Goal: Task Accomplishment & Management: Use online tool/utility

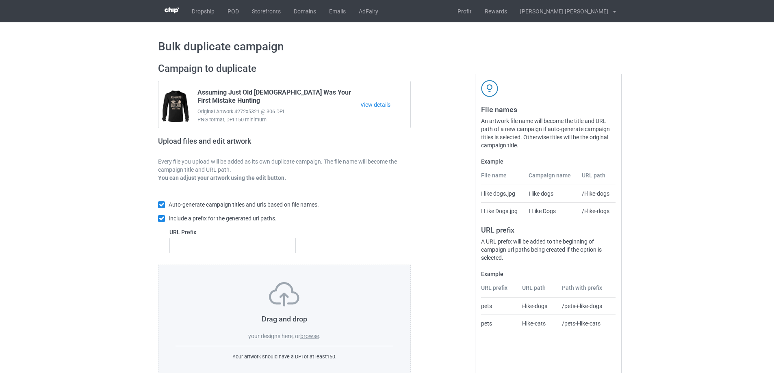
click at [311, 337] on label "browse" at bounding box center [309, 336] width 19 height 6
click at [0, 0] on input "browse" at bounding box center [0, 0] width 0 height 0
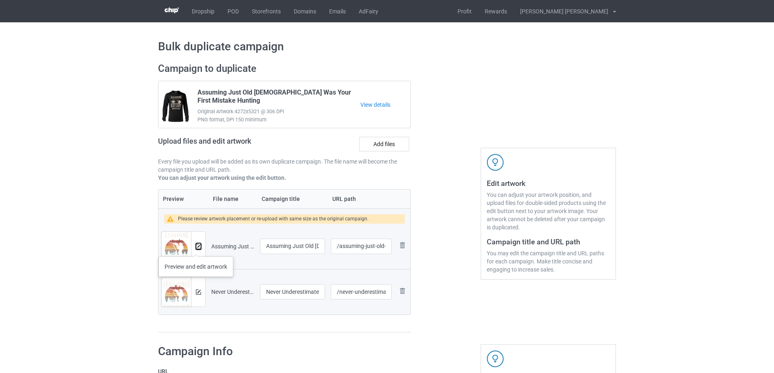
click at [196, 249] on img at bounding box center [198, 246] width 5 height 5
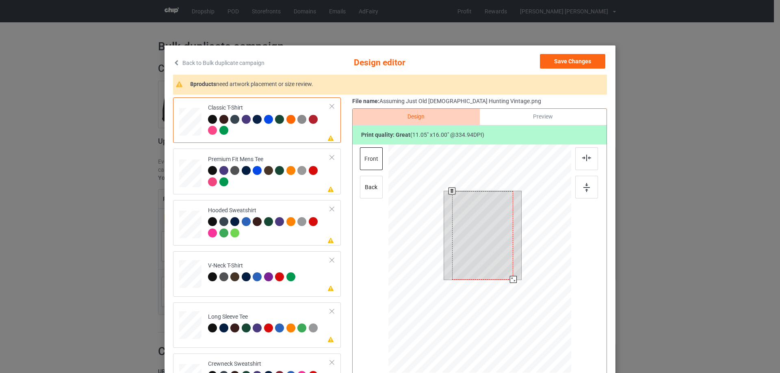
click at [484, 240] on div at bounding box center [482, 235] width 61 height 89
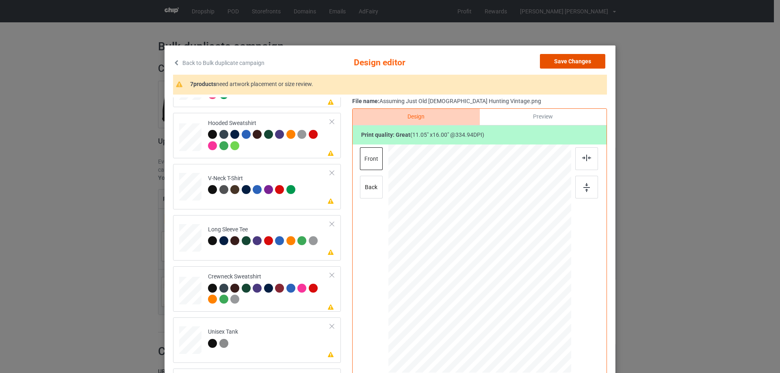
click at [568, 61] on button "Save Changes" at bounding box center [572, 61] width 65 height 15
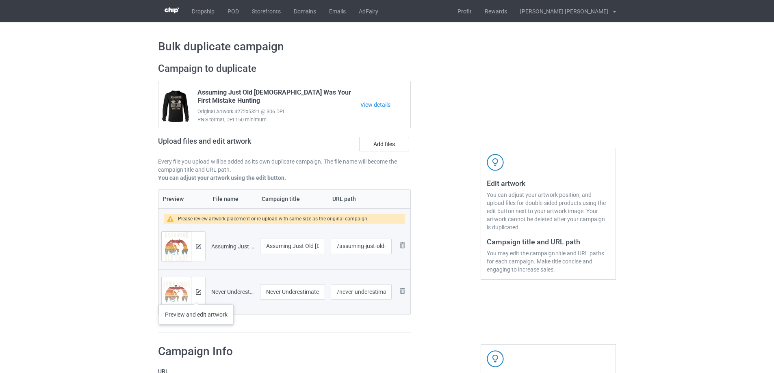
click at [196, 297] on div at bounding box center [198, 291] width 14 height 29
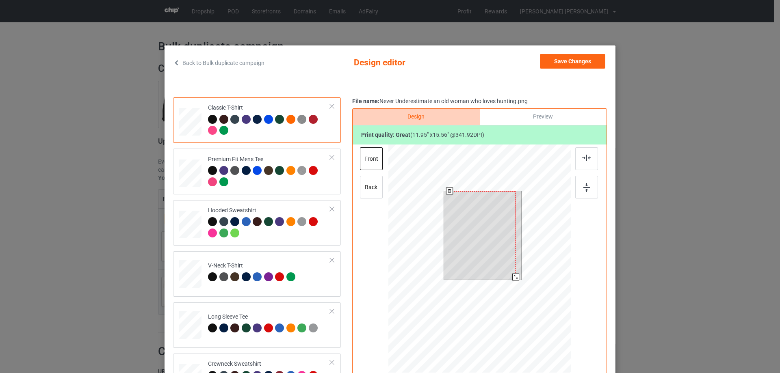
click at [515, 278] on div at bounding box center [515, 277] width 7 height 7
click at [562, 62] on button "Save Changes" at bounding box center [572, 61] width 65 height 15
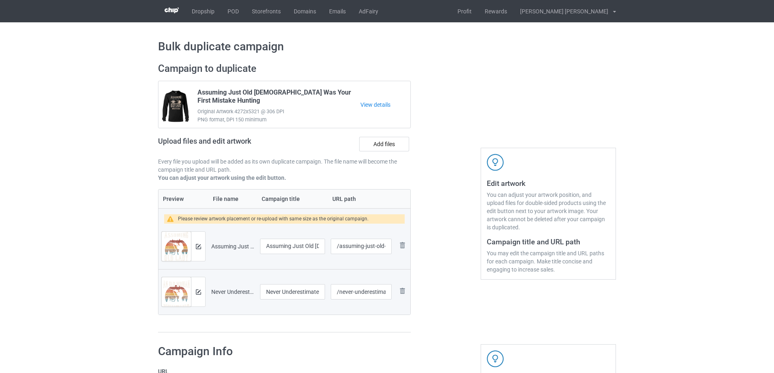
scroll to position [284, 0]
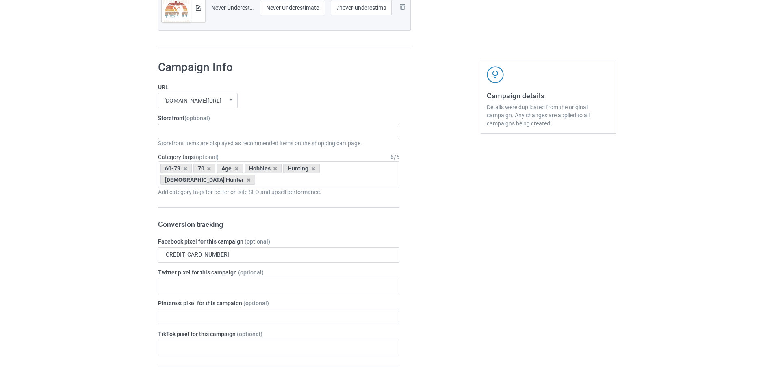
click at [203, 127] on div "Gifts For Bikers No Hobby [DATE] Hide And Seek World Champion Sasquatch I Love …" at bounding box center [278, 131] width 241 height 15
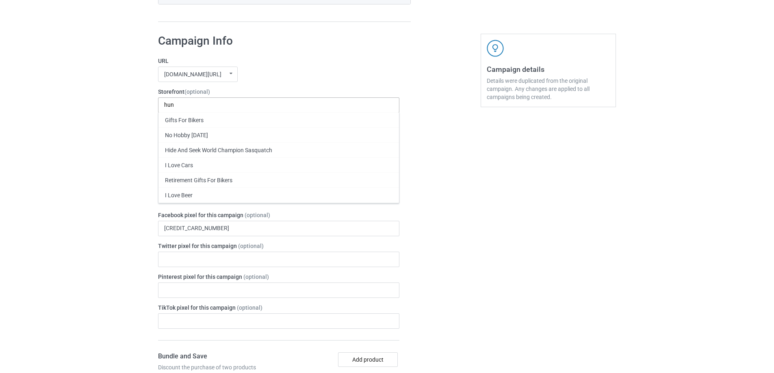
scroll to position [325, 0]
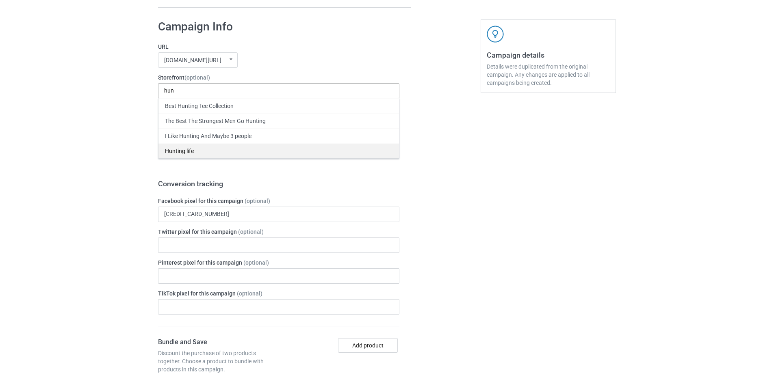
type input "hun"
click at [200, 154] on div "Hunting life" at bounding box center [278, 150] width 240 height 15
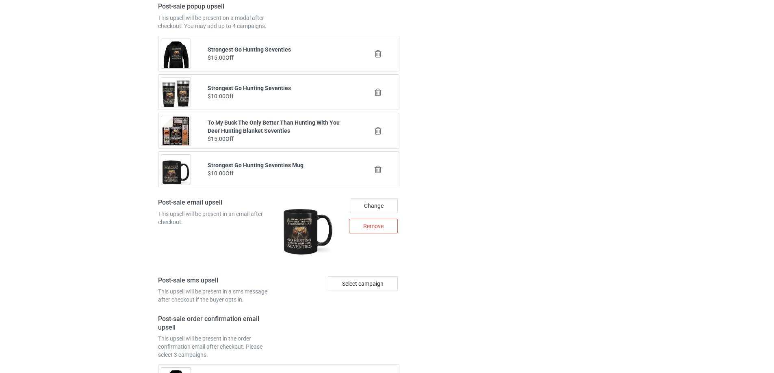
scroll to position [1167, 0]
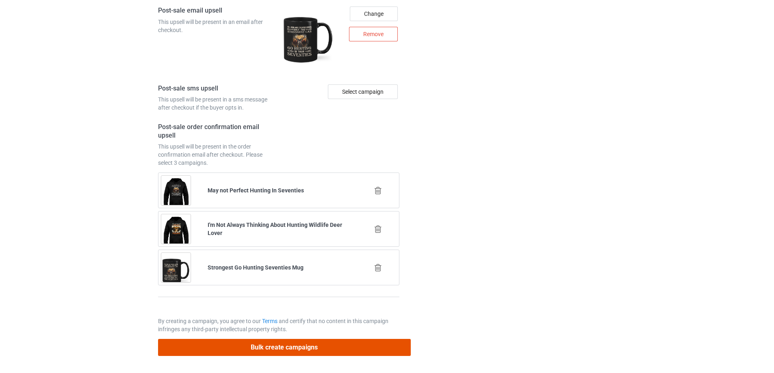
click at [287, 345] on button "Bulk create campaigns" at bounding box center [284, 347] width 253 height 17
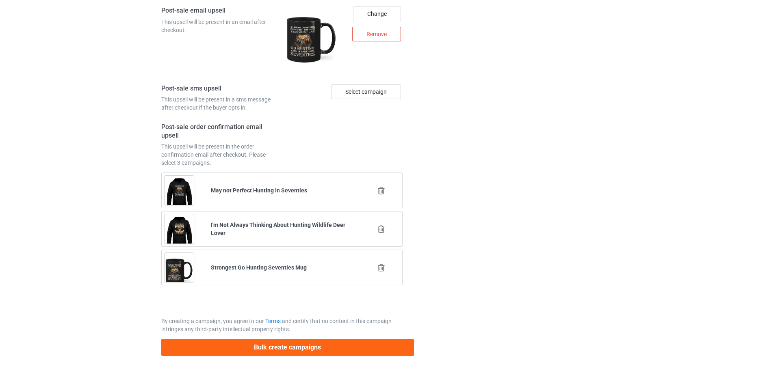
scroll to position [0, 0]
